Goal: Use online tool/utility: Use online tool/utility

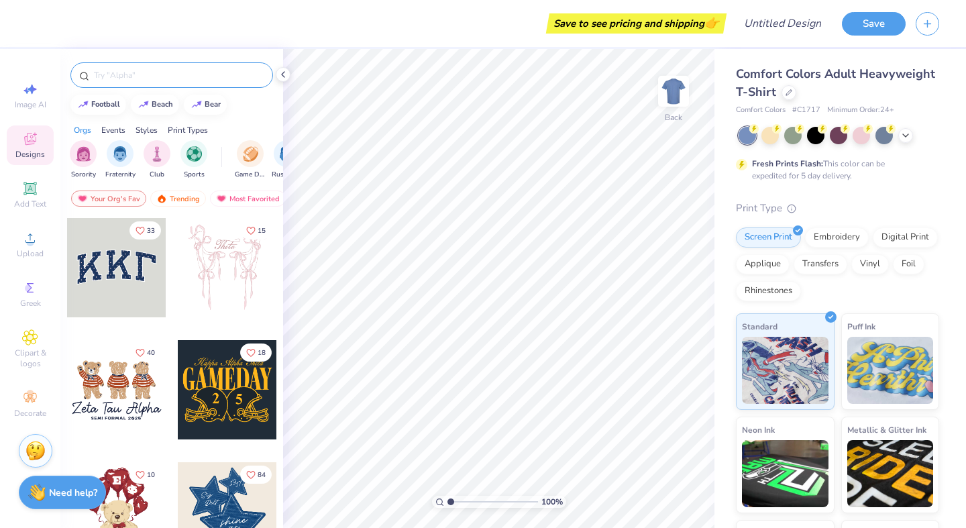
click at [152, 79] on input "text" at bounding box center [179, 74] width 172 height 13
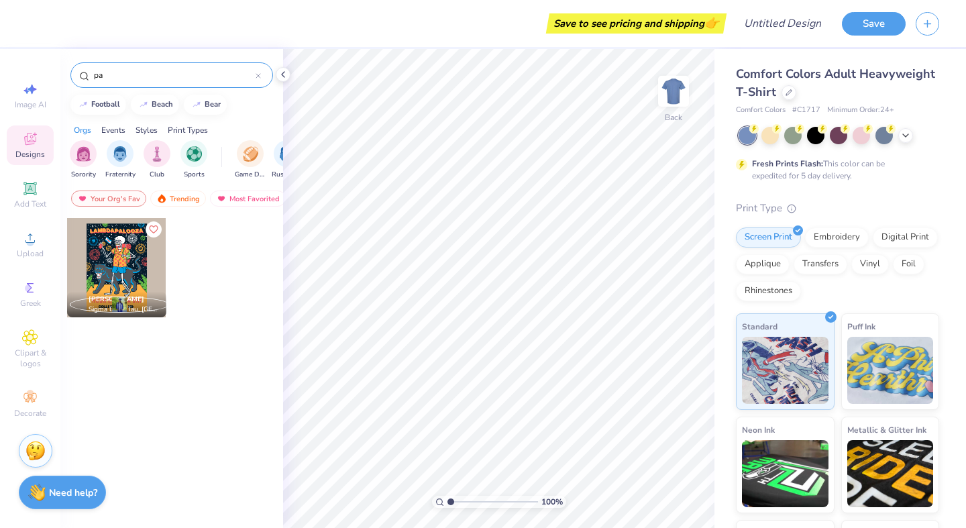
type input "p"
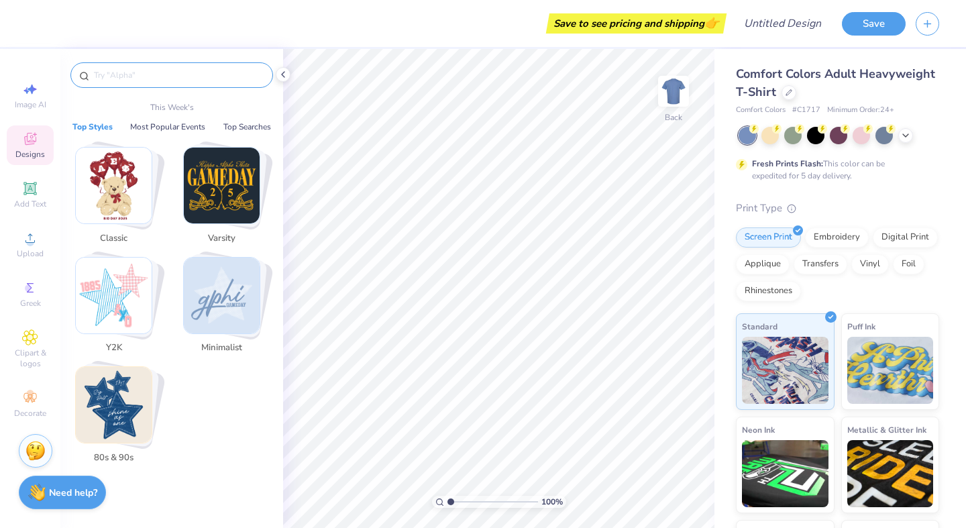
click at [224, 202] on img "Stack Card Button Varsity" at bounding box center [222, 186] width 76 height 76
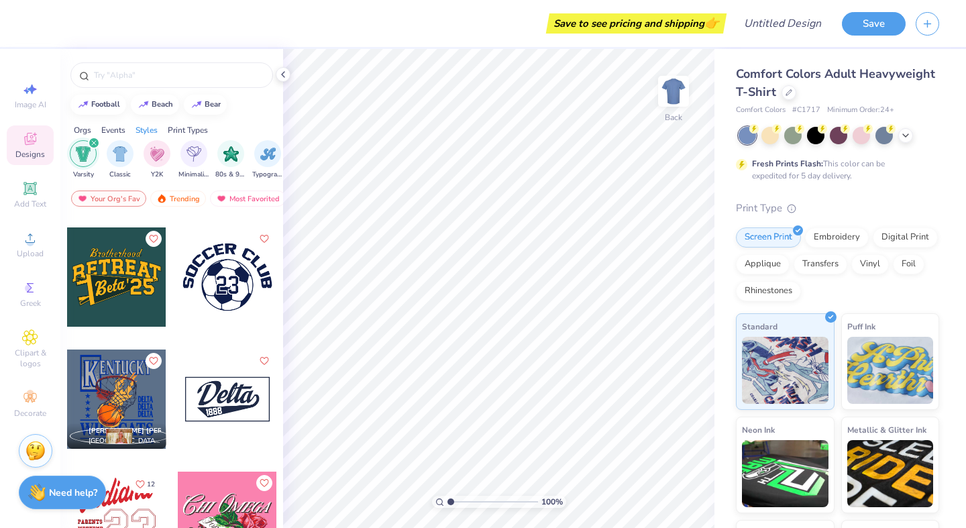
scroll to position [3019, 0]
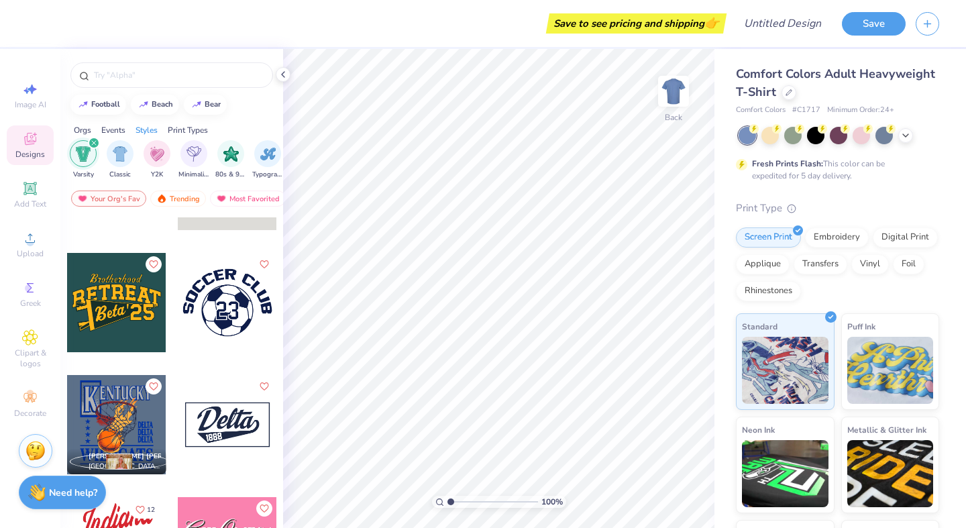
drag, startPoint x: 228, startPoint y: 312, endPoint x: 247, endPoint y: 308, distance: 19.9
click at [247, 308] on div at bounding box center [227, 302] width 99 height 99
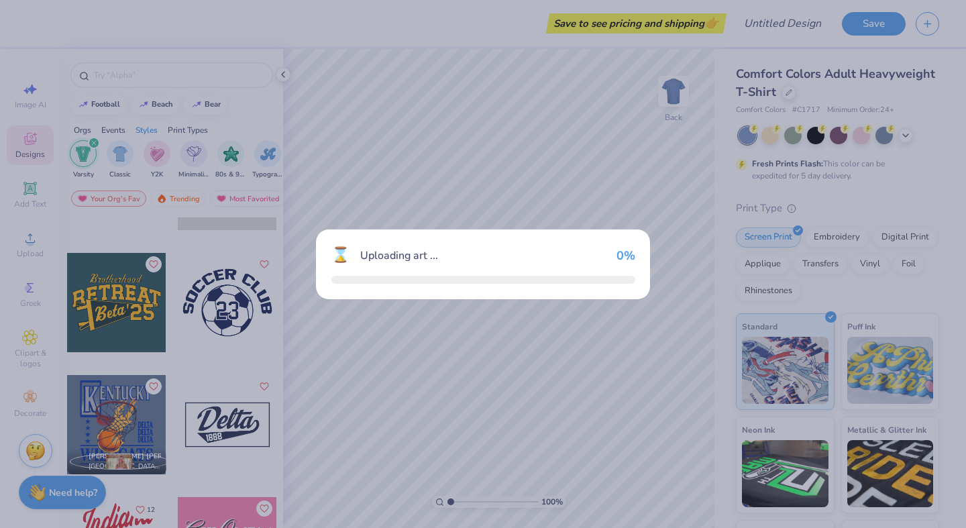
click at [248, 307] on div "⌛ Uploading art ... 0 %" at bounding box center [483, 264] width 966 height 528
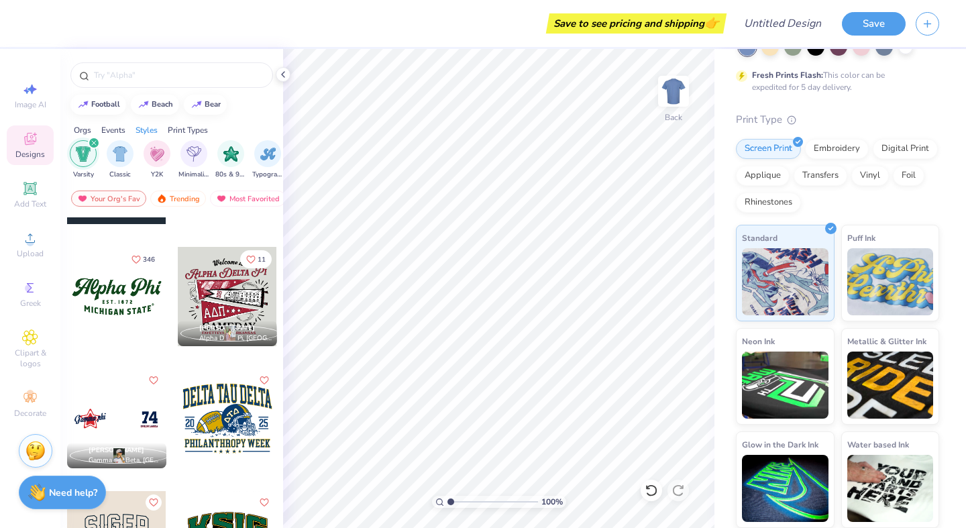
scroll to position [0, 0]
